Goal: Task Accomplishment & Management: Manage account settings

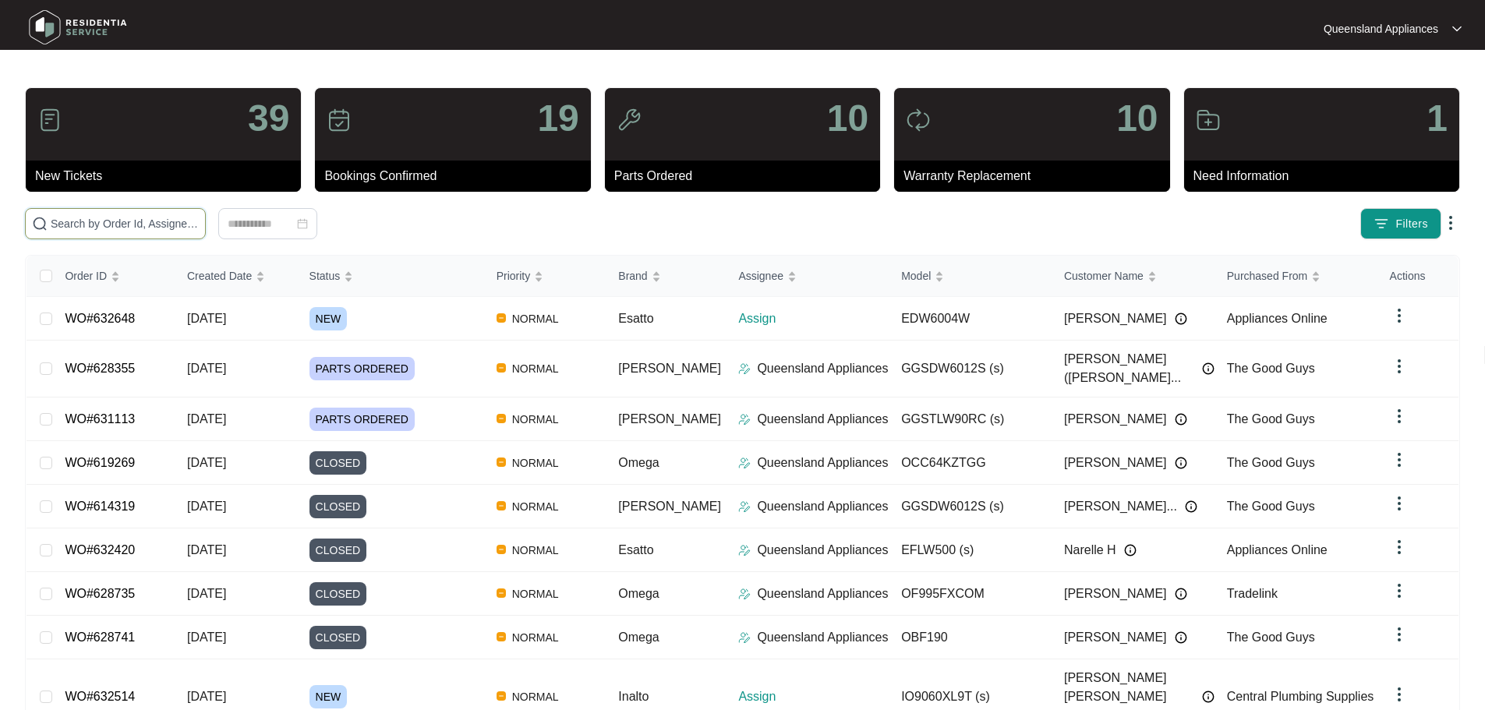
click at [199, 230] on input "text" at bounding box center [125, 223] width 148 height 17
paste input "632514"
type input "632514"
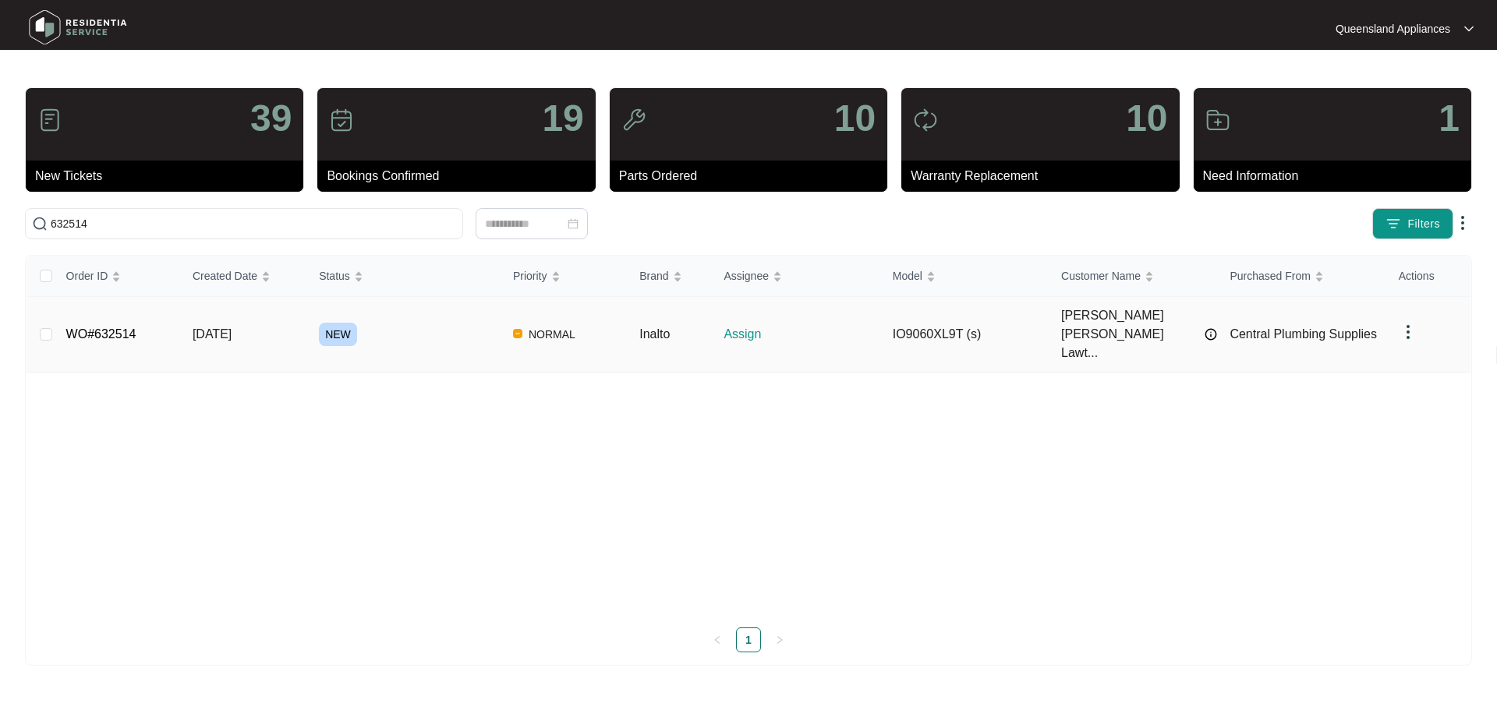
click at [389, 332] on td "NEW" at bounding box center [403, 335] width 194 height 76
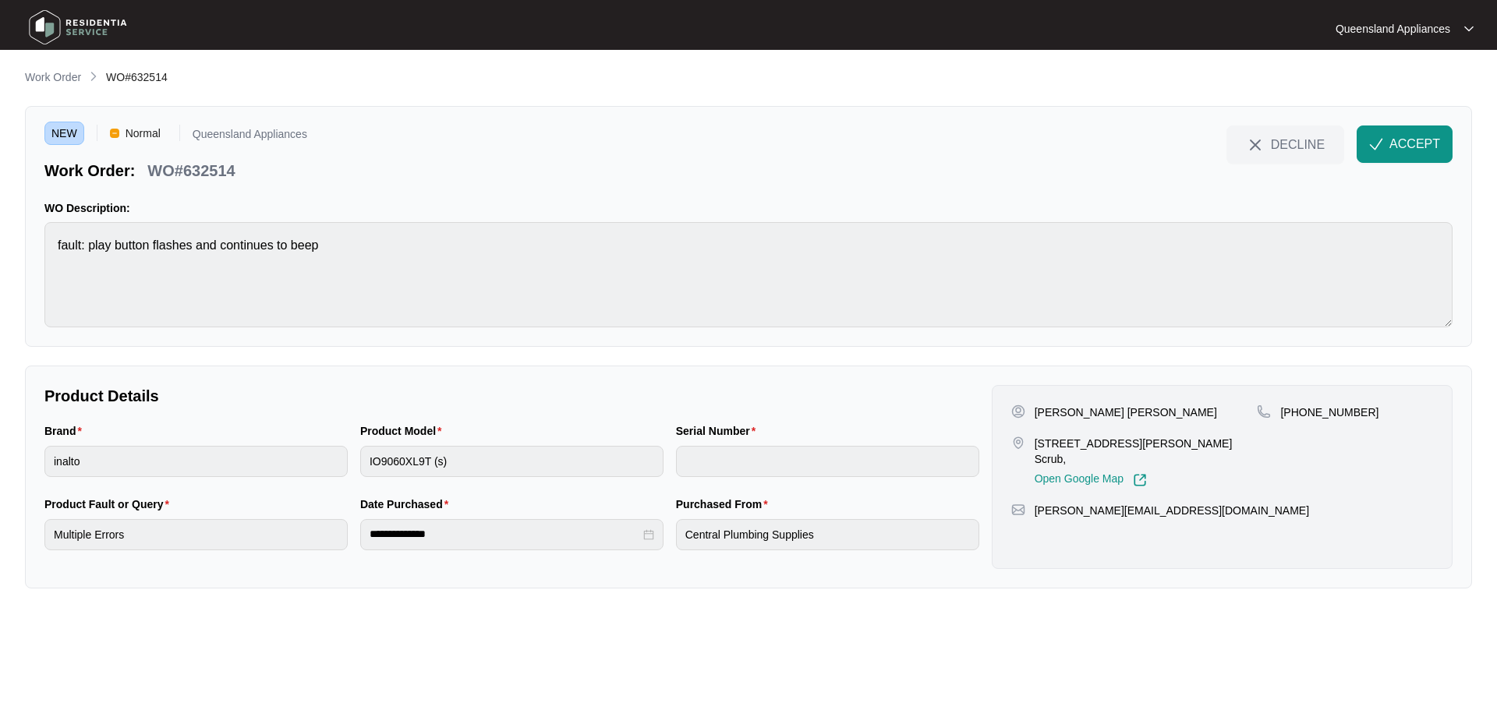
click at [217, 174] on p "WO#632514" at bounding box center [190, 171] width 87 height 22
drag, startPoint x: 1039, startPoint y: 445, endPoint x: 1215, endPoint y: 437, distance: 175.6
click at [1215, 437] on div "35 Panorama Place, Bahrs Scrub, Open Google Map" at bounding box center [1134, 461] width 246 height 51
copy p "[STREET_ADDRESS][PERSON_NAME] Scrub,"
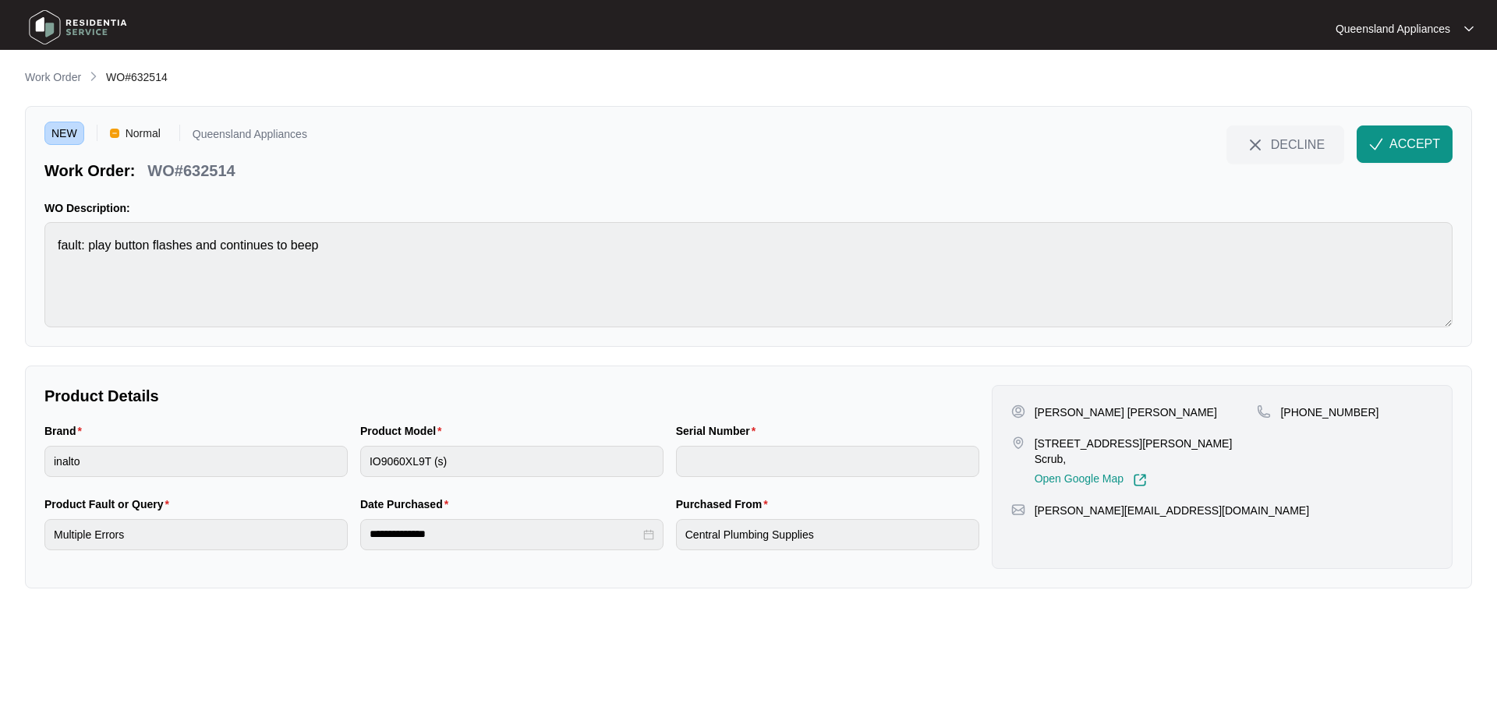
click at [1335, 405] on p "[PHONE_NUMBER]" at bounding box center [1329, 413] width 98 height 16
copy p "61472777172"
click at [189, 180] on p "WO#632514" at bounding box center [190, 171] width 87 height 22
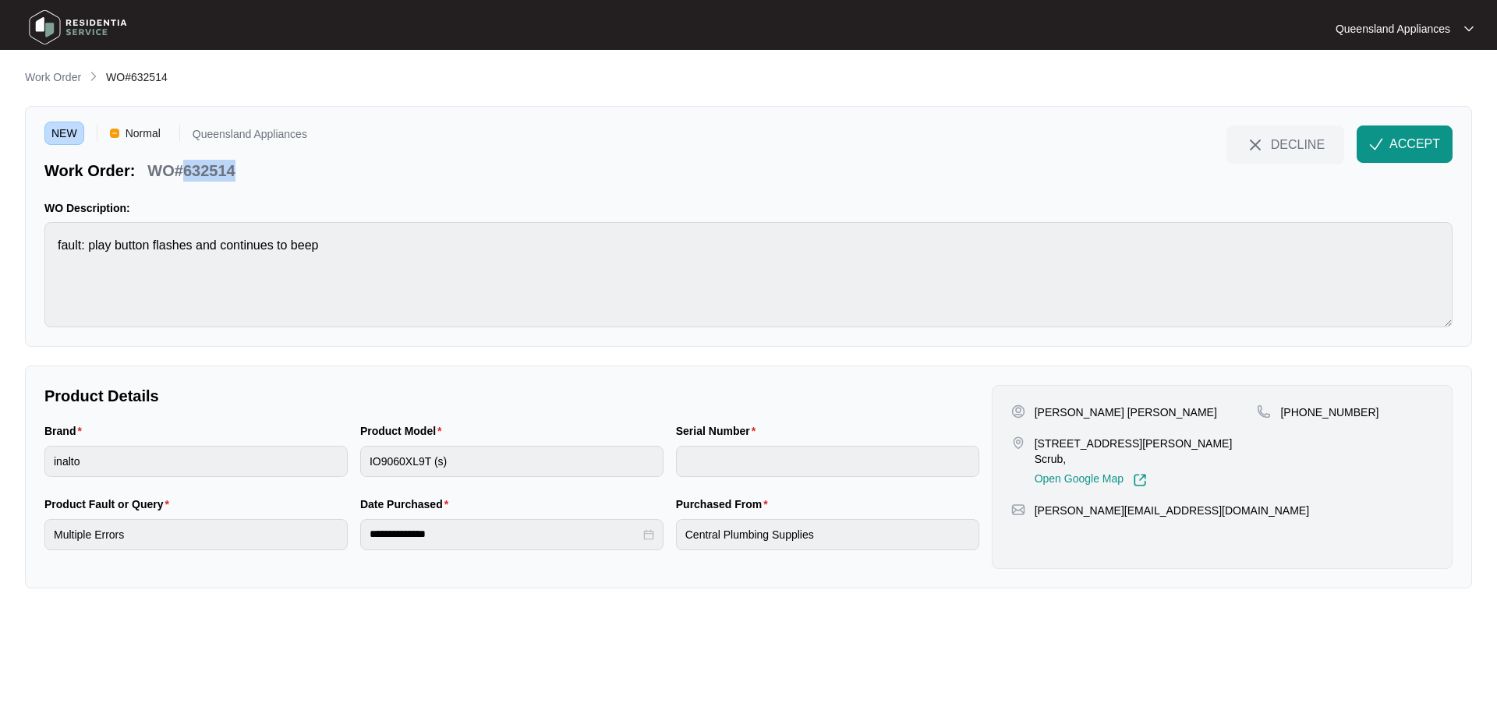
copy p "632514"
click at [1383, 152] on button "ACCEPT" at bounding box center [1404, 144] width 96 height 37
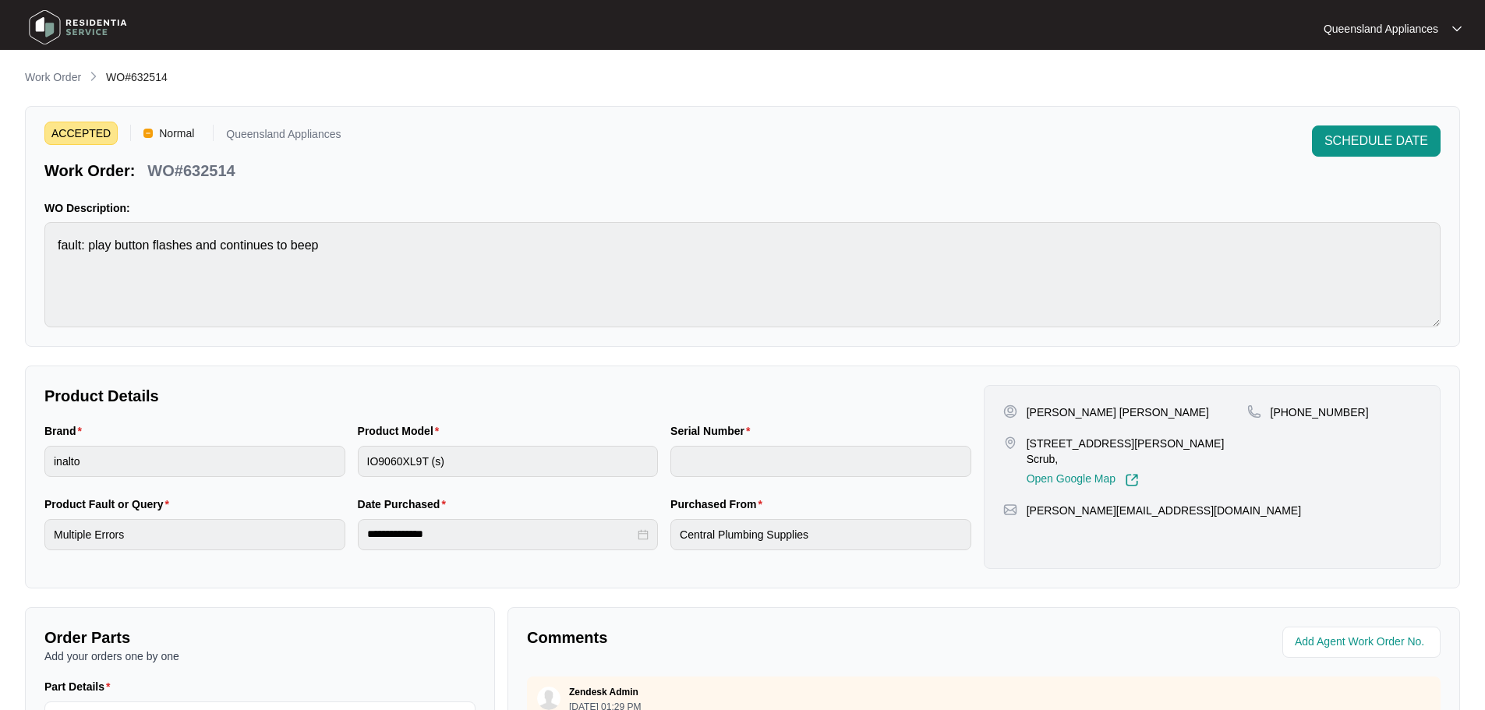
click at [918, 188] on div "ACCEPTED Normal Queensland Appliances Work Order: WO#632514 SCHEDULE DATE WO De…" at bounding box center [742, 226] width 1435 height 241
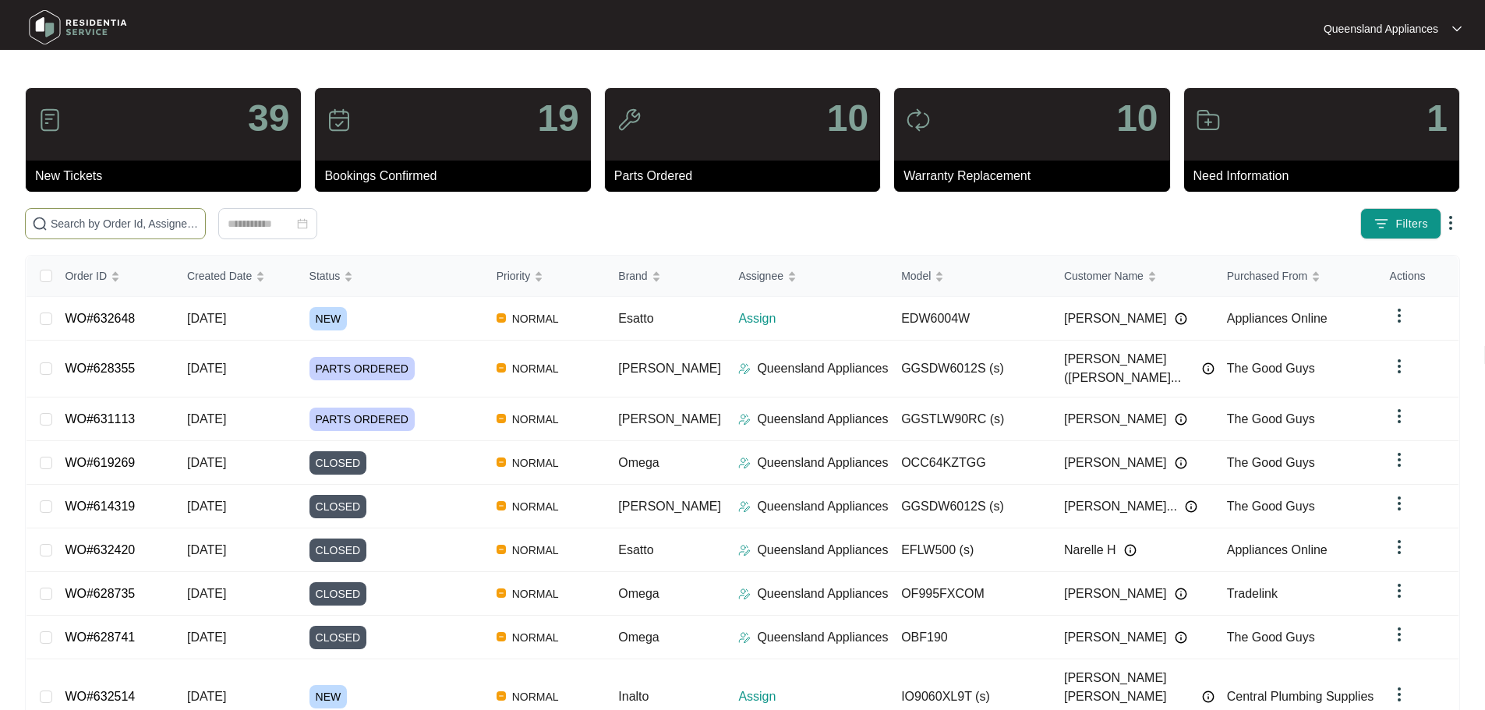
click at [199, 217] on input "text" at bounding box center [125, 223] width 148 height 17
paste input "632648"
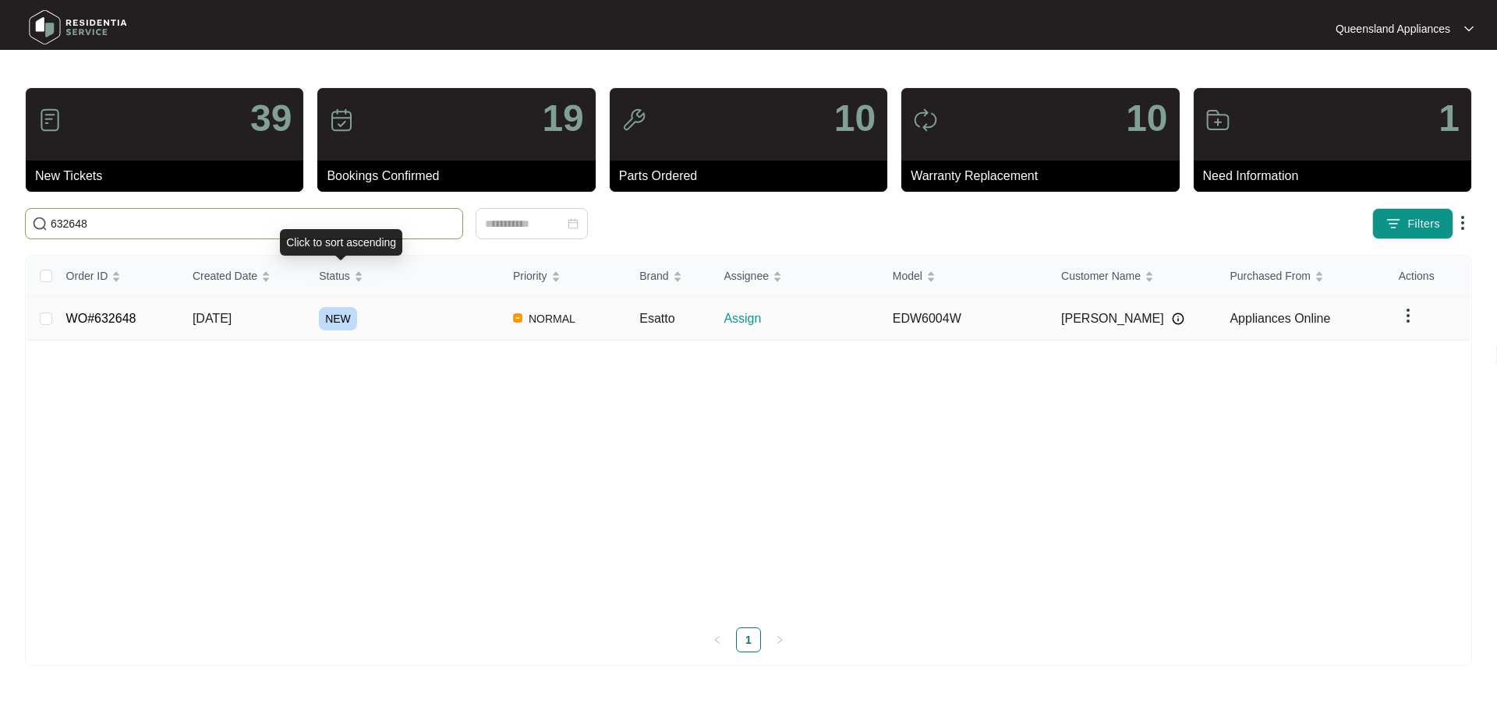
type input "632648"
click at [418, 315] on div "NEW" at bounding box center [410, 318] width 182 height 23
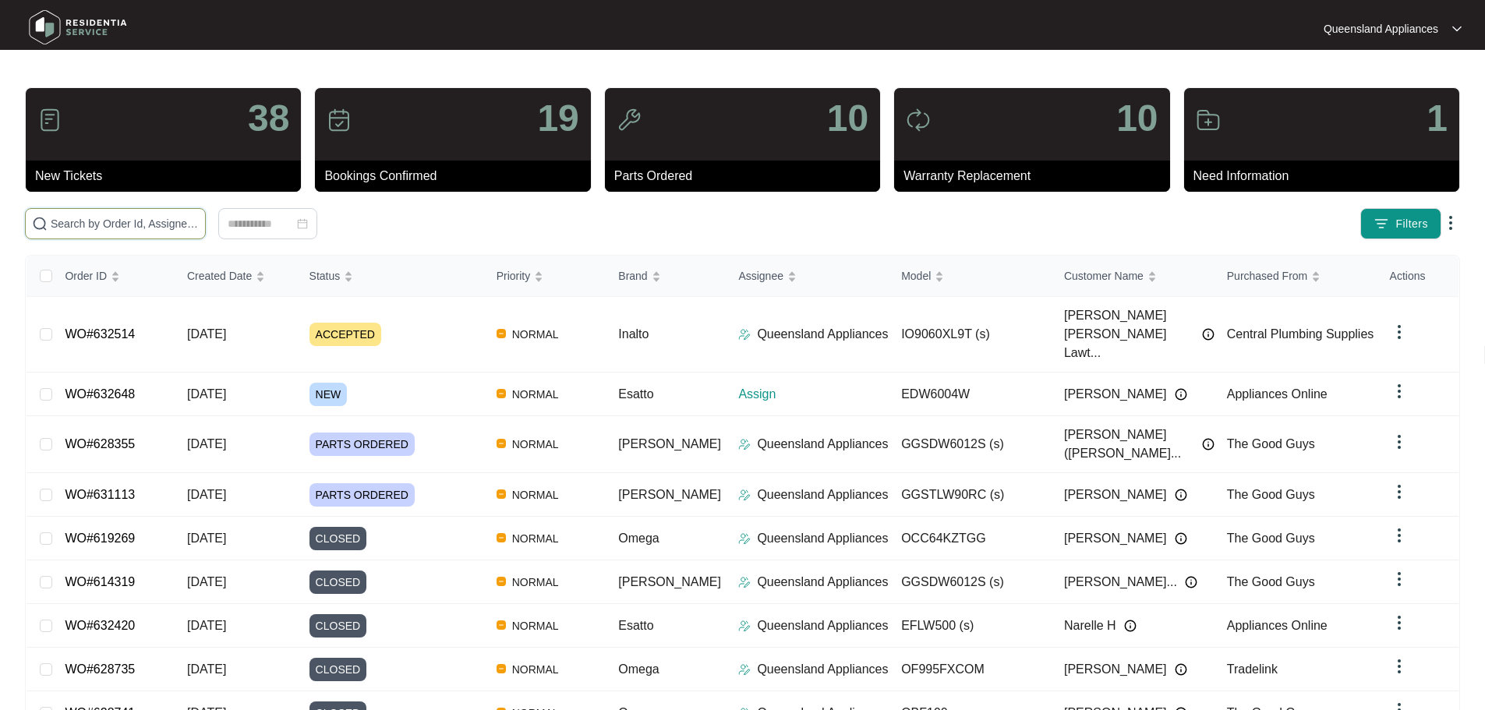
click at [199, 218] on input "text" at bounding box center [125, 223] width 148 height 17
paste input "632514"
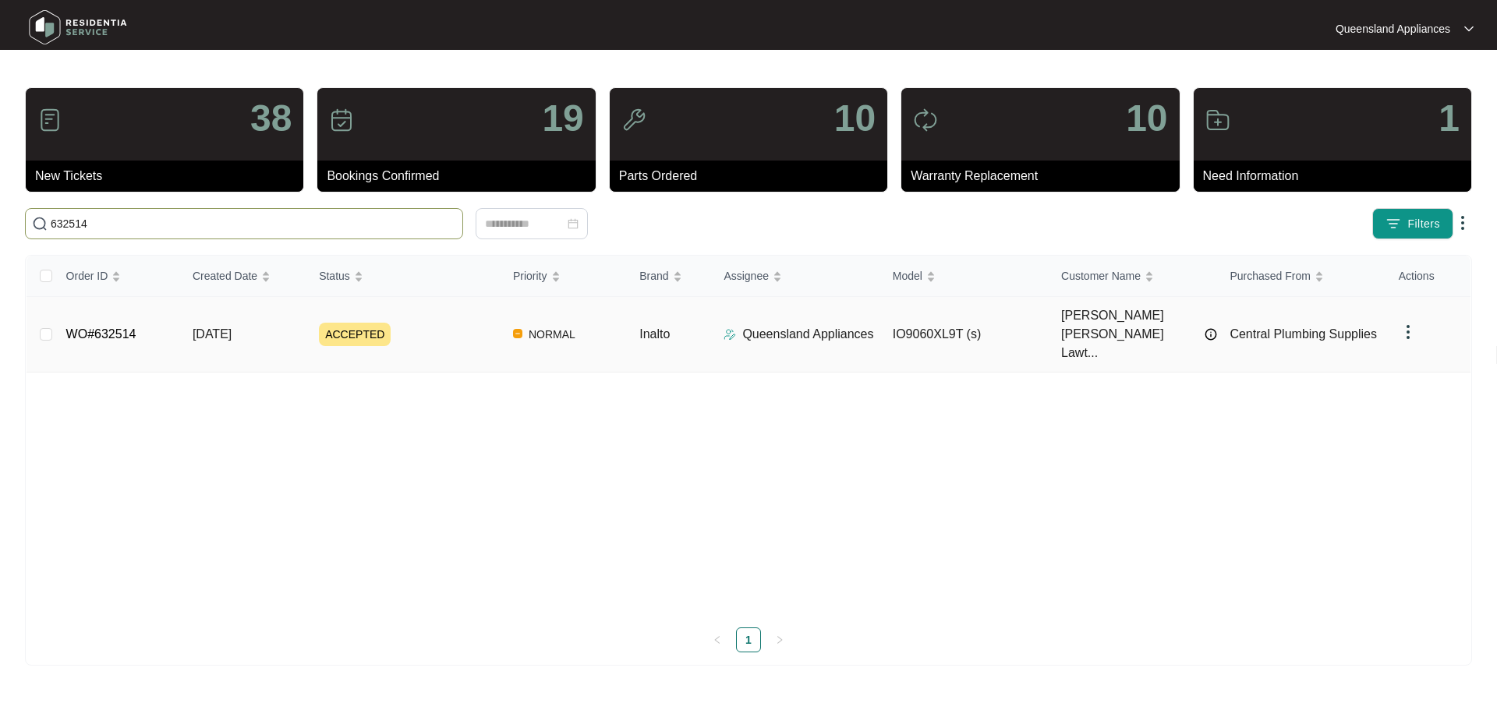
type input "632514"
click at [433, 323] on div "ACCEPTED" at bounding box center [410, 334] width 182 height 23
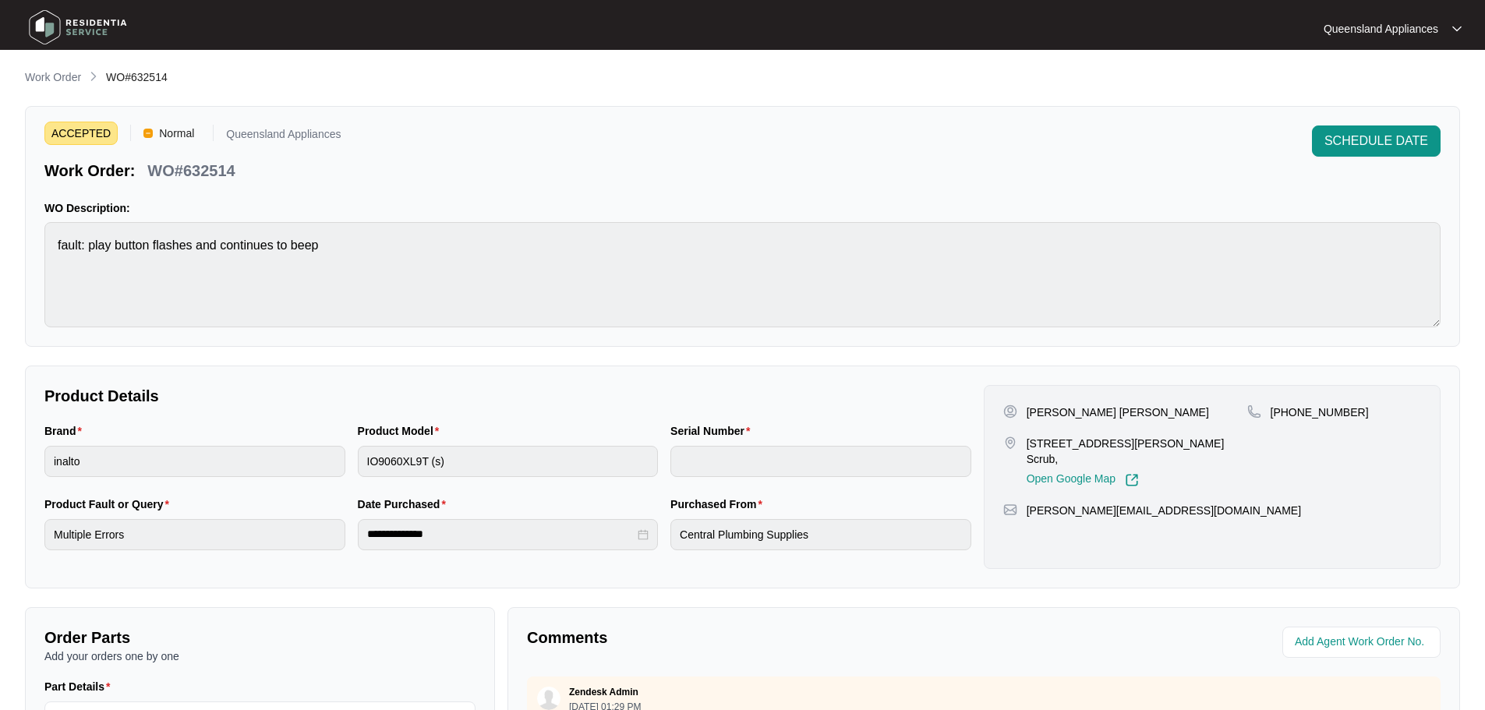
click at [1373, 161] on div "SCHEDULE DATE" at bounding box center [1376, 154] width 129 height 56
click at [1370, 148] on span "SCHEDULE DATE" at bounding box center [1376, 141] width 104 height 19
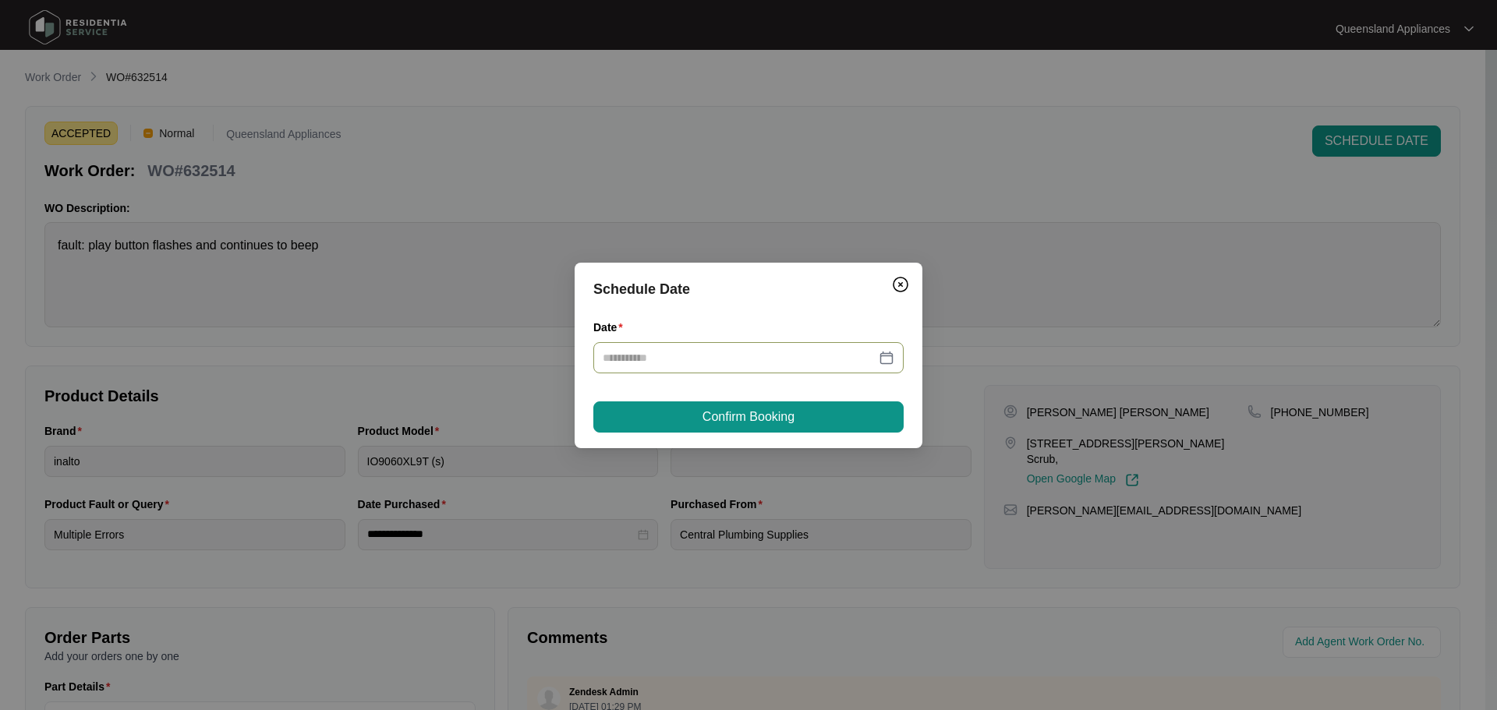
click at [893, 349] on div at bounding box center [749, 357] width 292 height 17
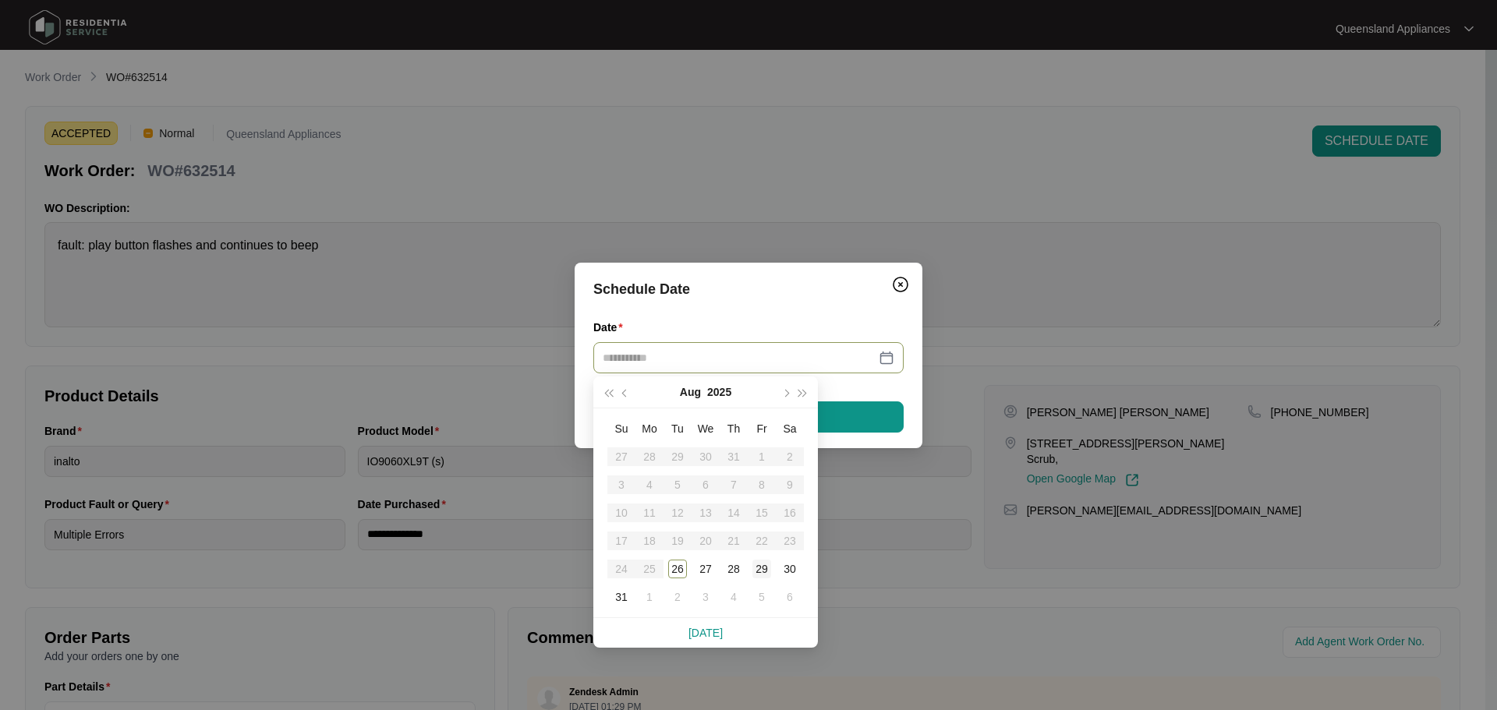
type input "**********"
click at [755, 571] on div "29" at bounding box center [761, 569] width 19 height 19
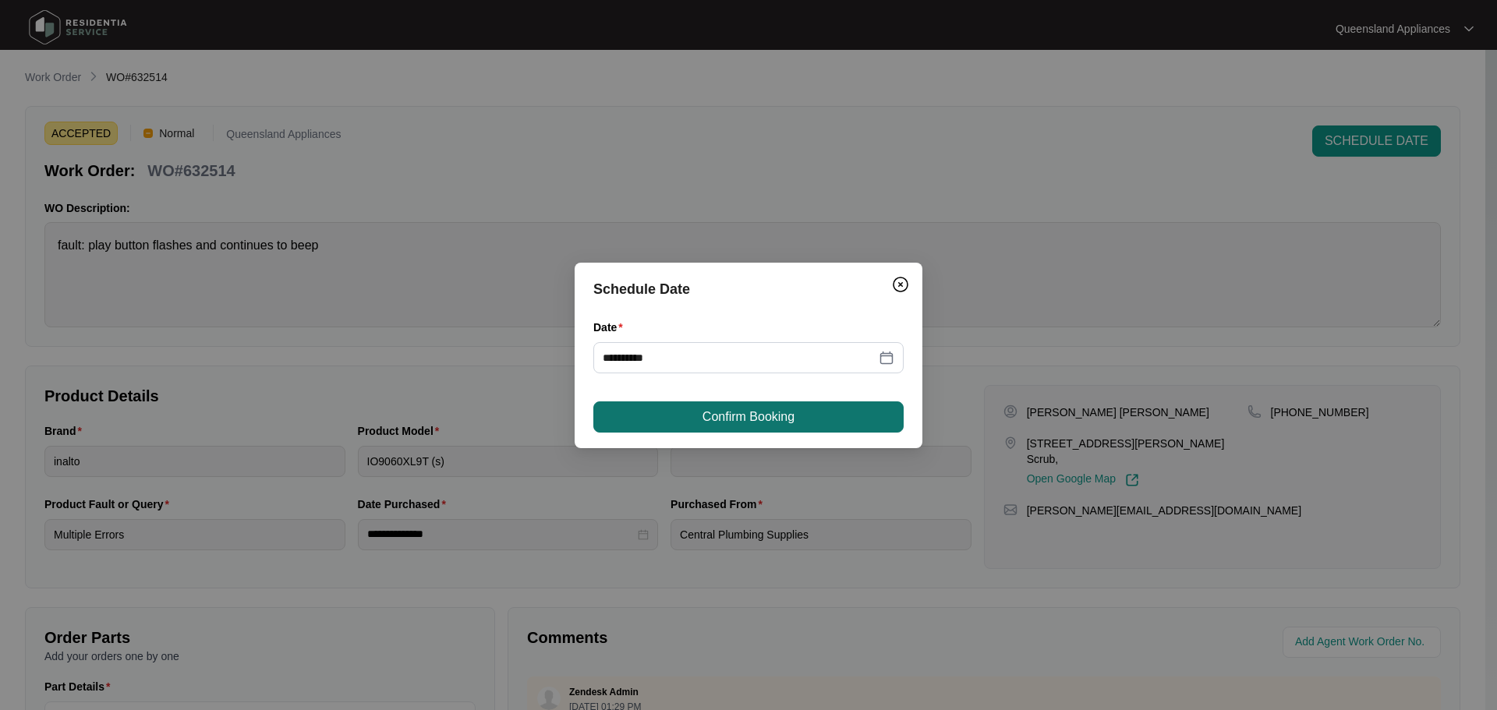
click at [738, 419] on span "Confirm Booking" at bounding box center [748, 417] width 92 height 19
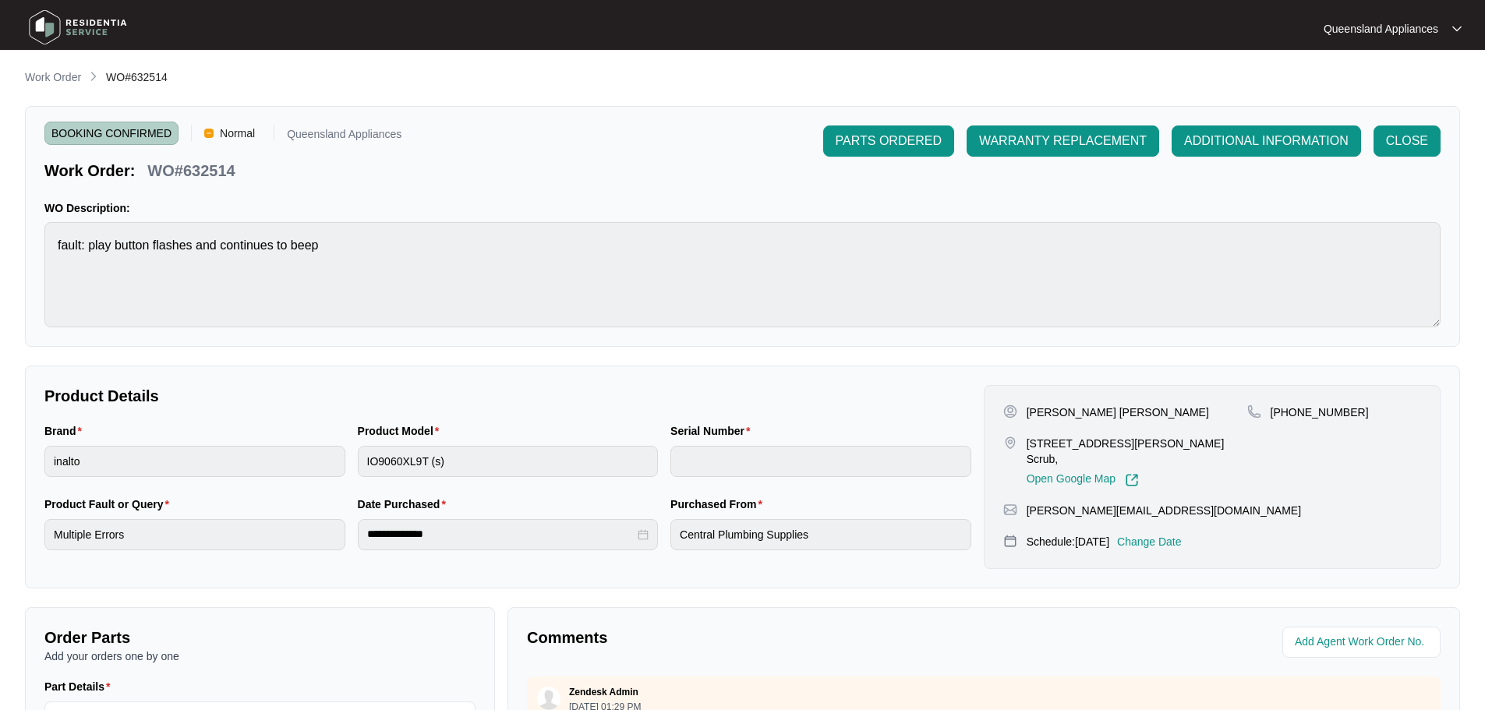
click at [680, 221] on div "WO Description: fault: play button flashes and continues to beep" at bounding box center [742, 263] width 1396 height 127
